Goal: Task Accomplishment & Management: Complete application form

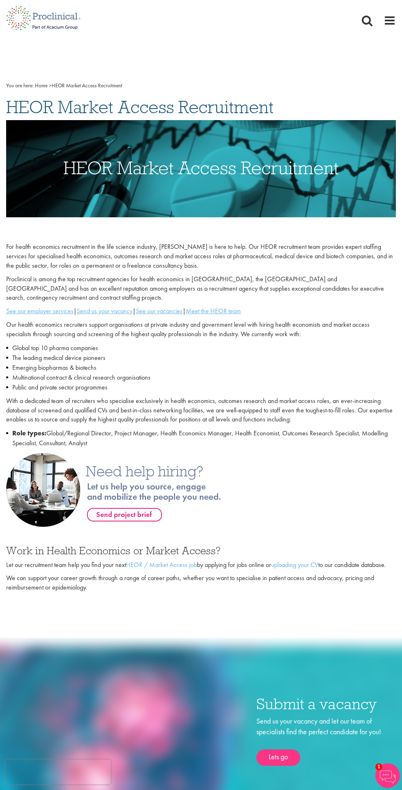
click at [371, 20] on span at bounding box center [367, 20] width 12 height 12
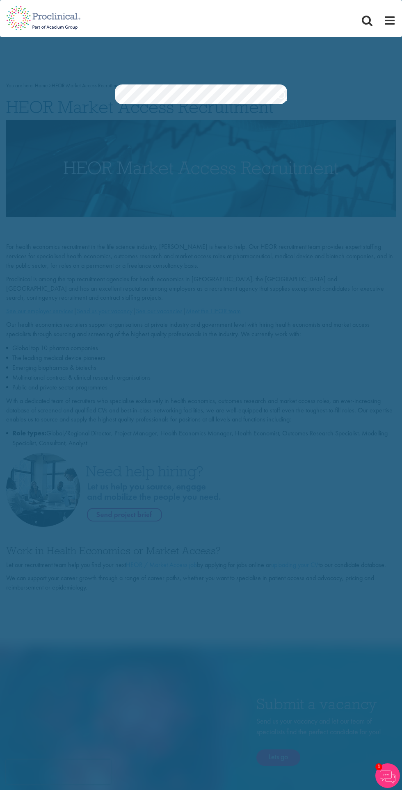
click at [337, 69] on div "Jobs Search" at bounding box center [201, 72] width 402 height 63
click at [278, 99] on link "Search" at bounding box center [282, 97] width 10 height 16
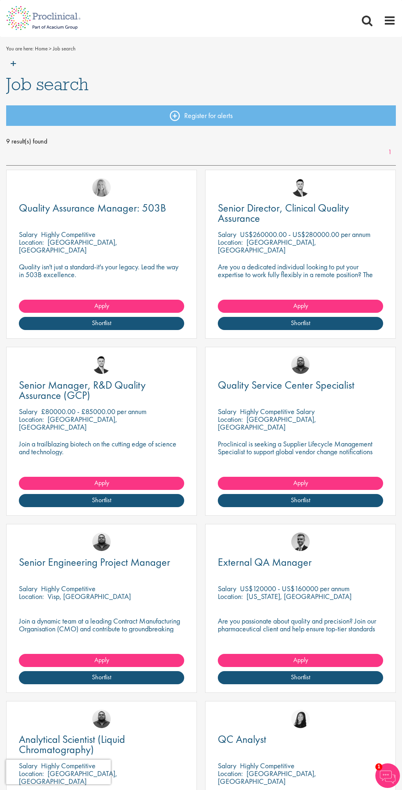
click at [75, 238] on p "Highly Competitive" at bounding box center [68, 234] width 55 height 9
click at [51, 212] on span "Quality Assurance Manager: 503B" at bounding box center [92, 208] width 147 height 14
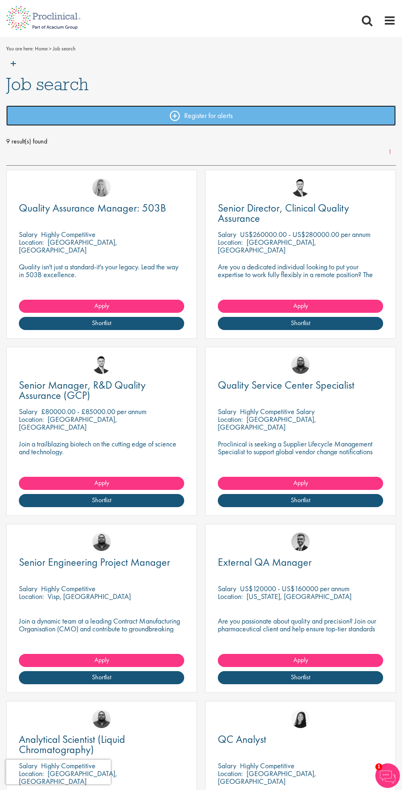
click at [259, 124] on link "Register for alerts" at bounding box center [200, 115] width 389 height 20
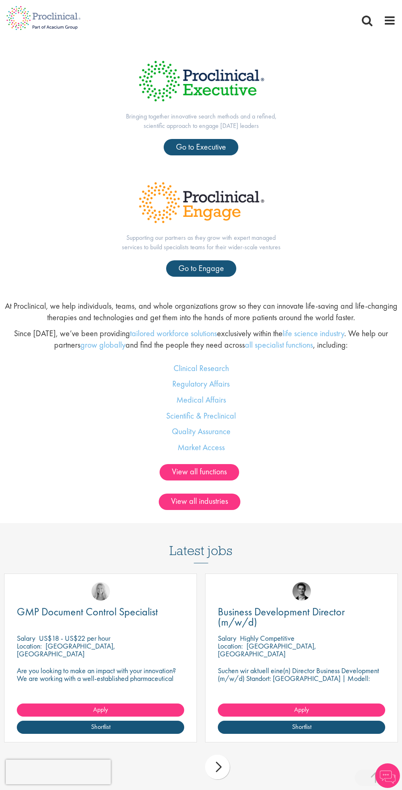
scroll to position [507, 0]
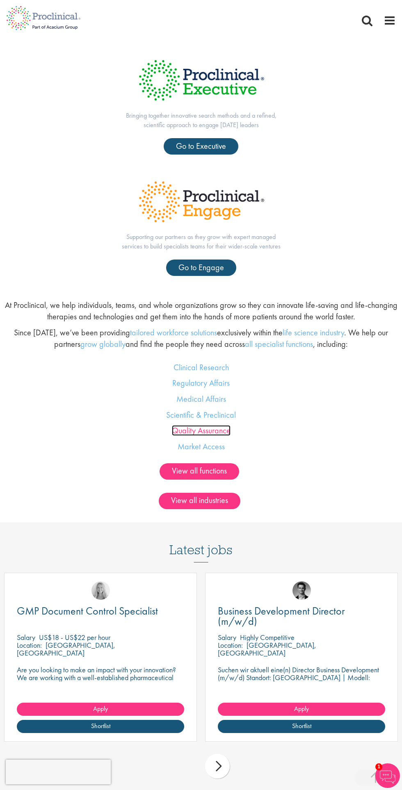
click at [209, 431] on link "Quality Assurance" at bounding box center [201, 430] width 59 height 11
click at [188, 473] on link "View all functions" at bounding box center [199, 471] width 80 height 16
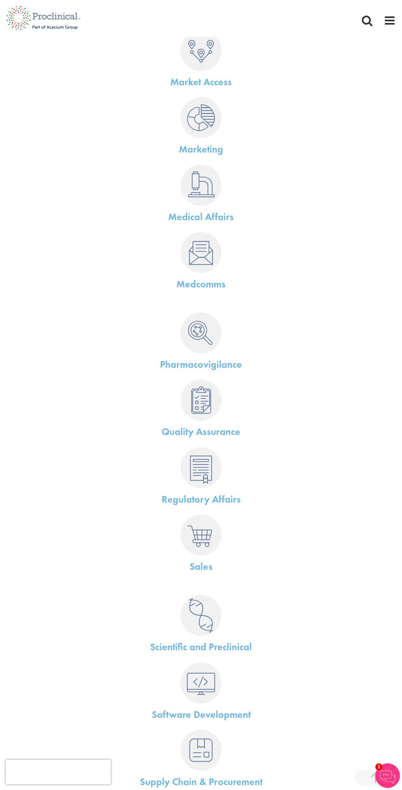
scroll to position [776, 0]
click at [176, 433] on link "Quality Assurance" at bounding box center [201, 432] width 79 height 13
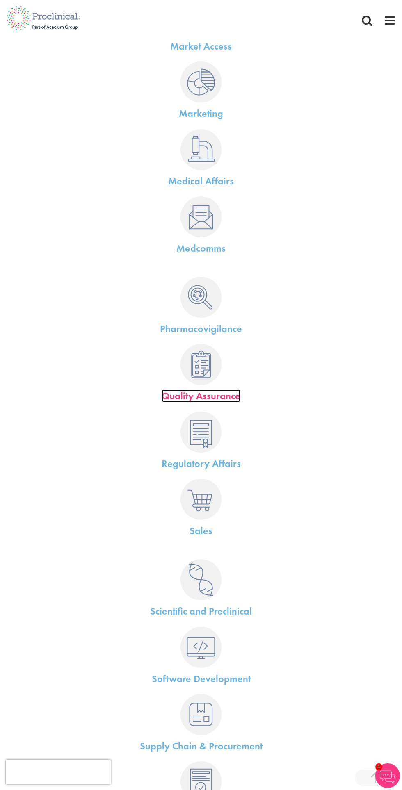
scroll to position [839, 0]
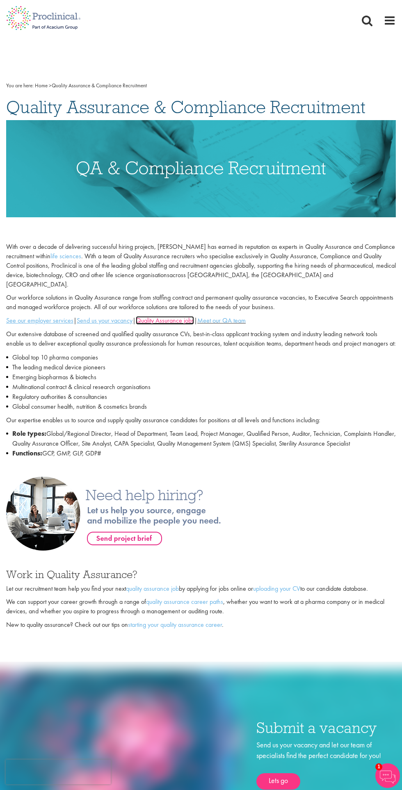
click at [187, 316] on link "Quality Assurance jobs" at bounding box center [165, 320] width 58 height 9
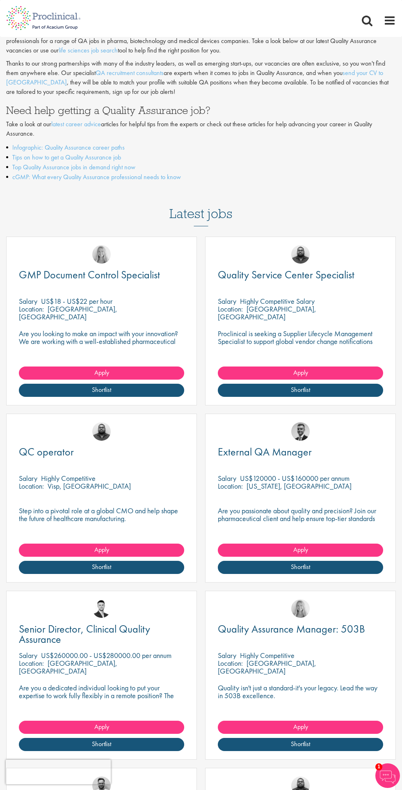
scroll to position [89, 0]
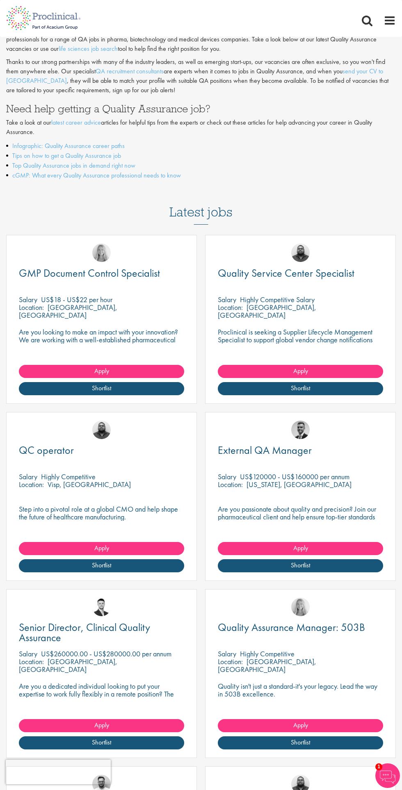
click at [105, 294] on div "GMP Document Control Specialist Salary US$18 - US$22 per hour Location: Durham,…" at bounding box center [101, 319] width 191 height 169
click at [37, 319] on div "Location: Durham, USA" at bounding box center [101, 311] width 165 height 16
click at [106, 273] on span "GMP Document Control Specialist" at bounding box center [89, 273] width 141 height 14
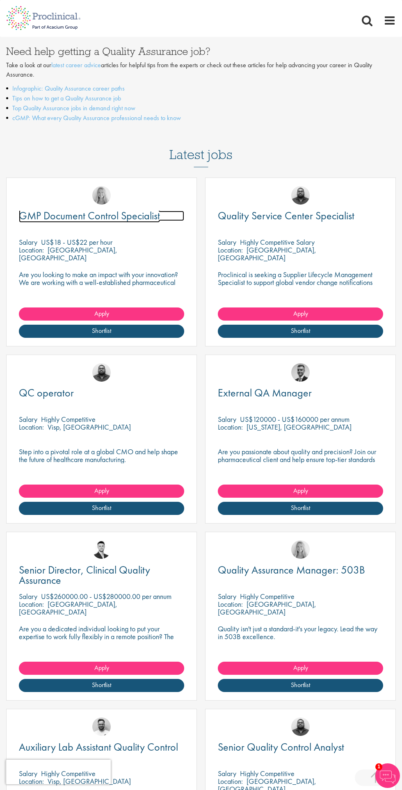
scroll to position [151, 0]
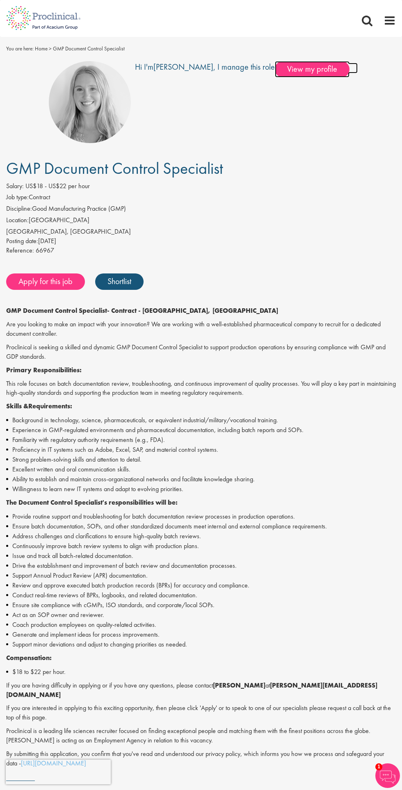
click at [296, 69] on span "View my profile" at bounding box center [312, 69] width 75 height 16
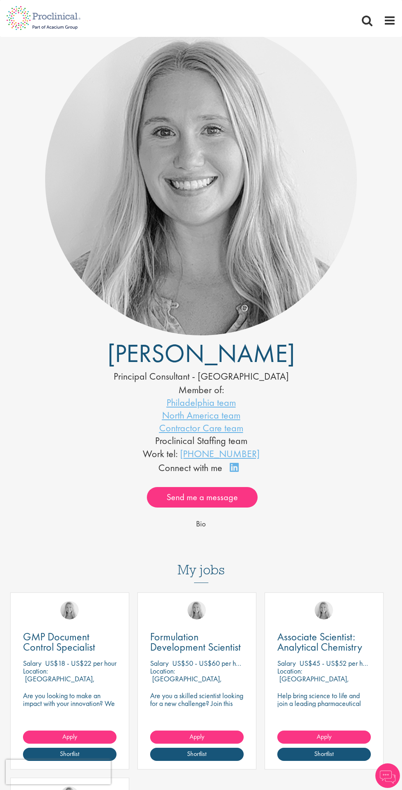
scroll to position [34, 0]
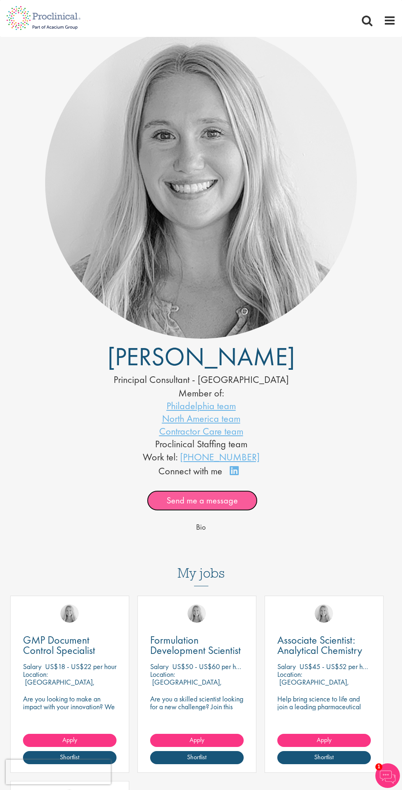
click at [178, 505] on link "Send me a message" at bounding box center [202, 500] width 111 height 20
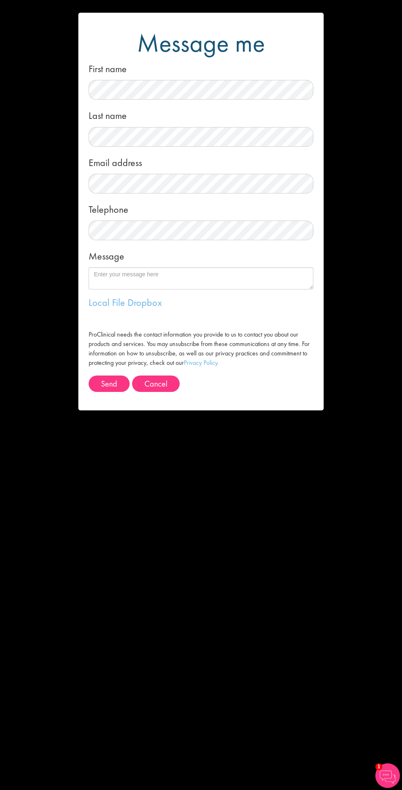
click at [97, 475] on div "Message me First name Last name Email address Telephone Message Local File Drop…" at bounding box center [201, 395] width 402 height 790
click at [160, 387] on button "Cancel" at bounding box center [156, 384] width 48 height 16
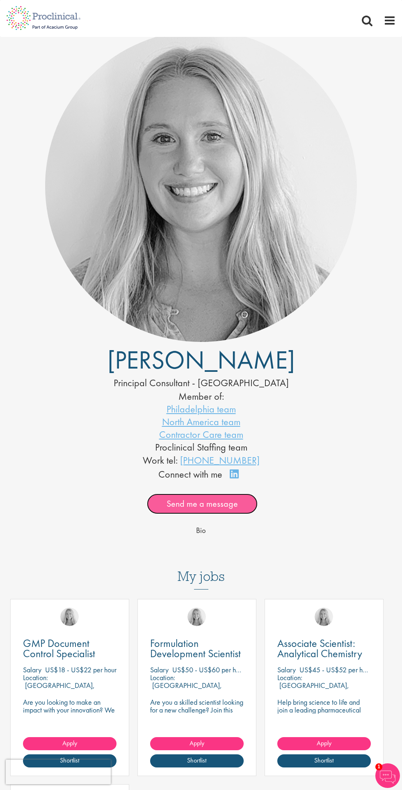
scroll to position [0, 0]
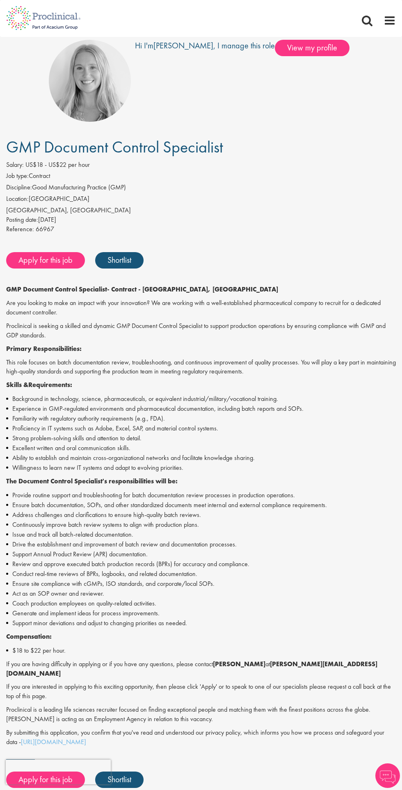
scroll to position [20, 0]
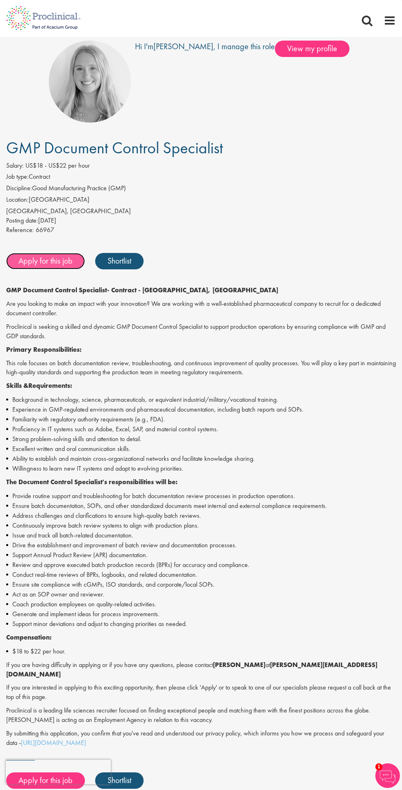
click at [37, 261] on link "Apply for this job" at bounding box center [45, 261] width 79 height 16
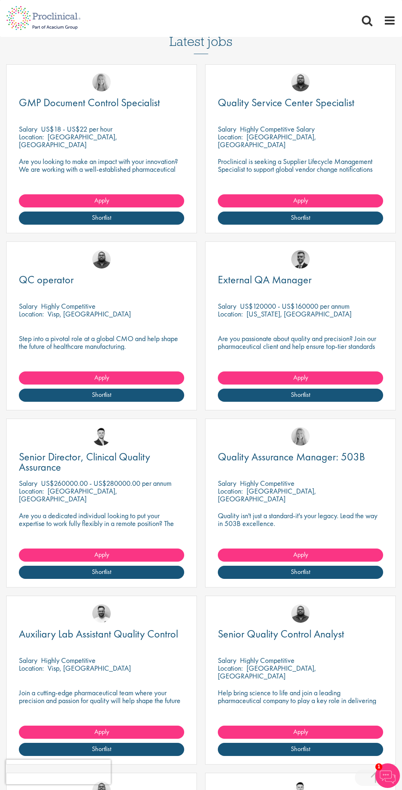
scroll to position [237, 0]
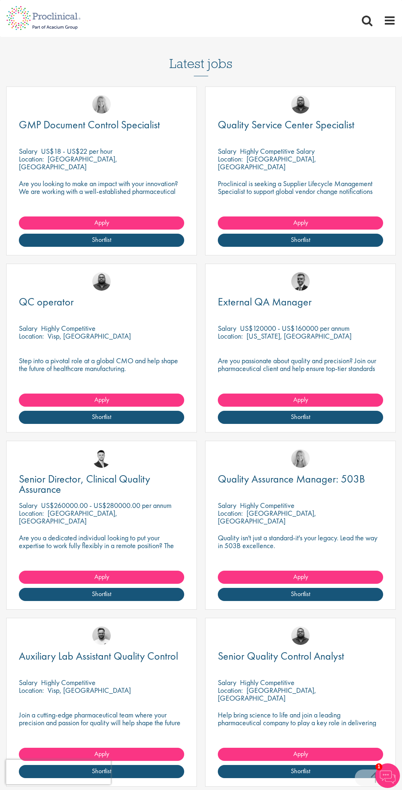
click at [262, 350] on div "External QA Manager Salary US$120000 - US$160000 per annum Location: New York, …" at bounding box center [300, 348] width 191 height 169
click at [263, 353] on div "External QA Manager Salary US$120000 - US$160000 per annum Location: New York, …" at bounding box center [300, 348] width 191 height 169
click at [252, 306] on span "External QA Manager" at bounding box center [265, 302] width 94 height 14
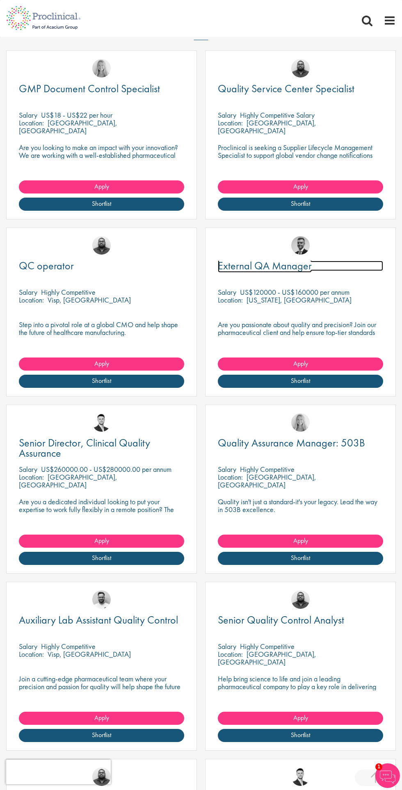
scroll to position [300, 0]
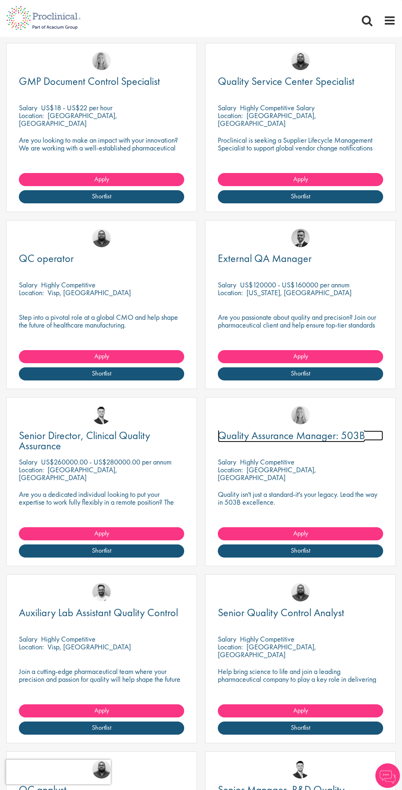
click at [270, 438] on span "Quality Assurance Manager: 503B" at bounding box center [291, 435] width 147 height 14
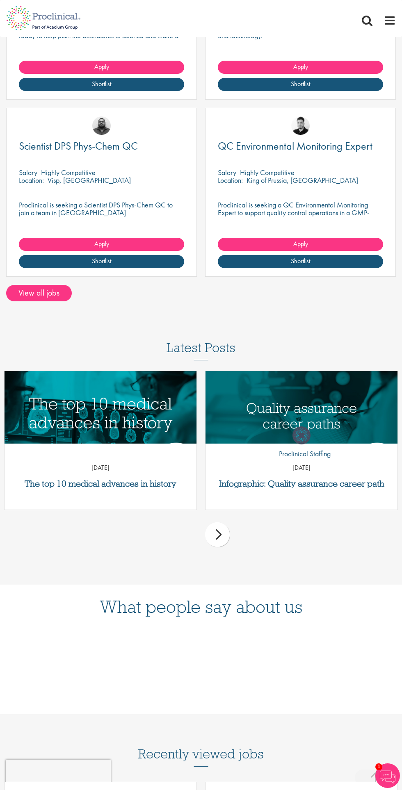
scroll to position [1106, 0]
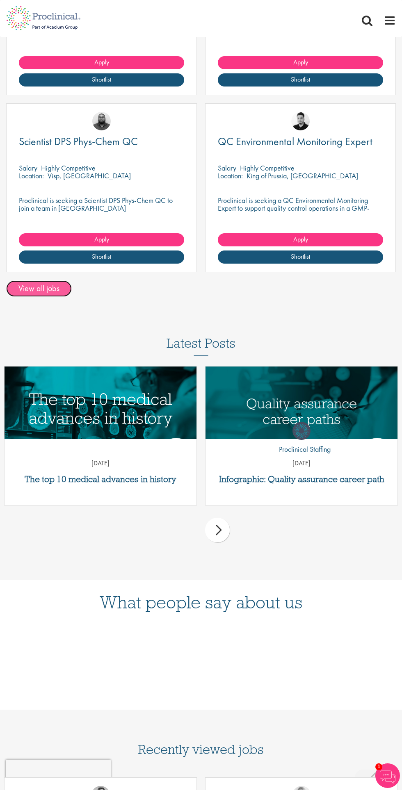
click at [43, 292] on link "View all jobs" at bounding box center [39, 288] width 66 height 16
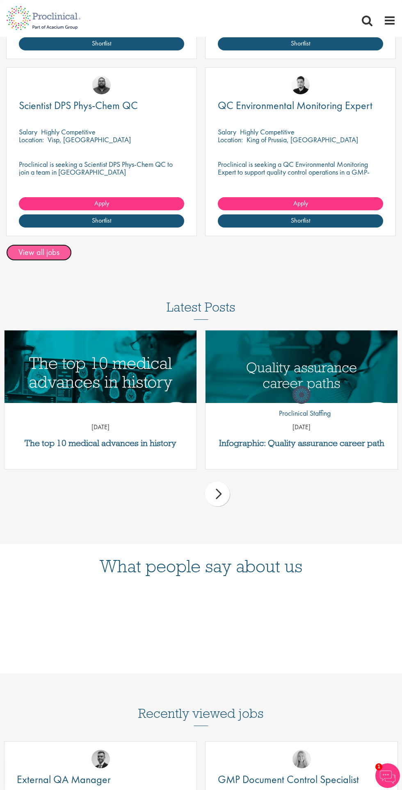
scroll to position [1168, 0]
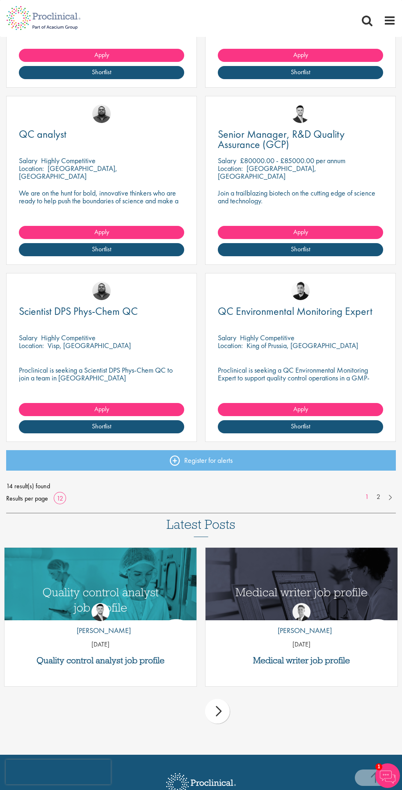
scroll to position [788, 0]
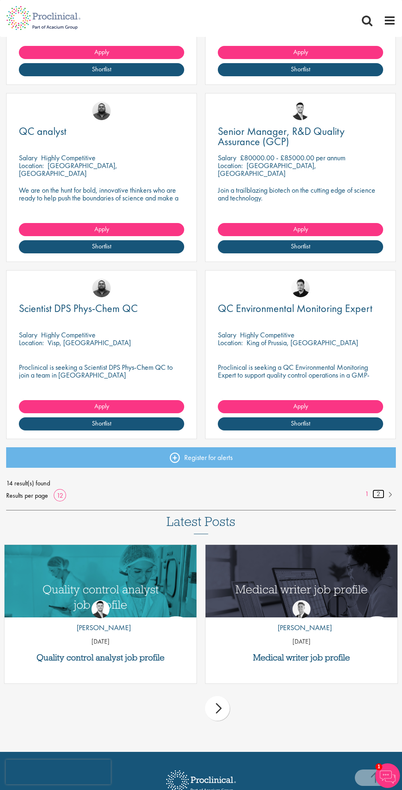
click at [379, 497] on link "2" at bounding box center [378, 494] width 12 height 9
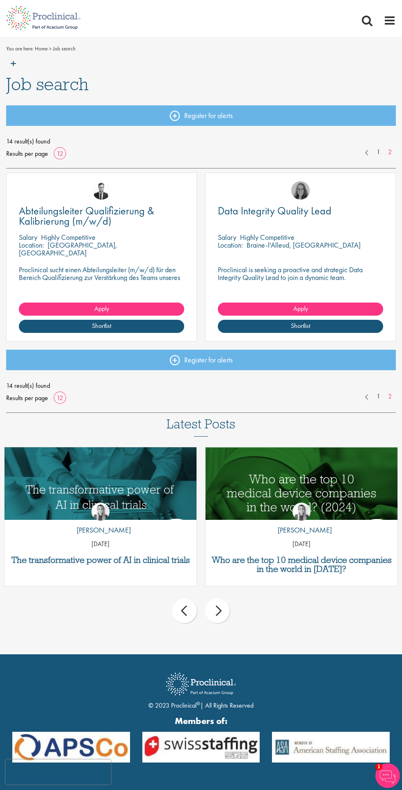
click at [388, 279] on div "Data Integrity Quality Lead [GEOGRAPHIC_DATA] Highly Competitive Location: Brai…" at bounding box center [300, 257] width 191 height 169
